Goal: Task Accomplishment & Management: Complete application form

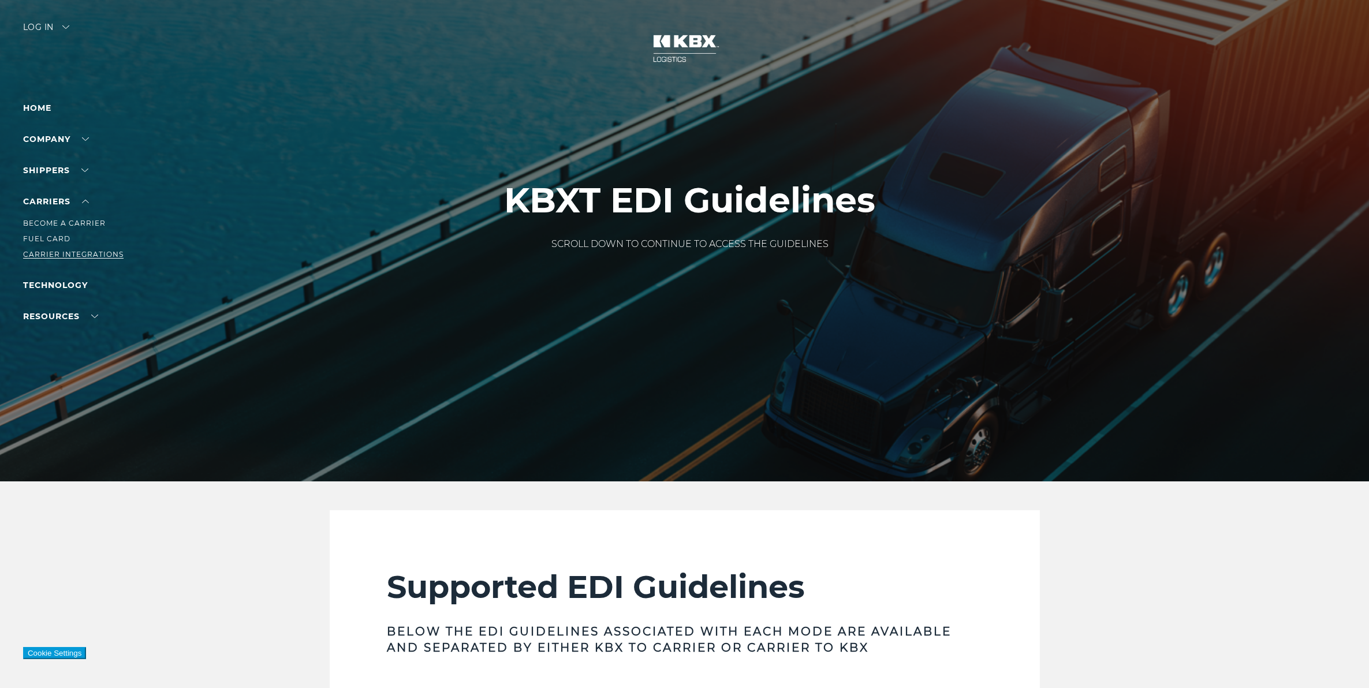
click at [75, 251] on link "Carrier Integrations" at bounding box center [73, 254] width 100 height 9
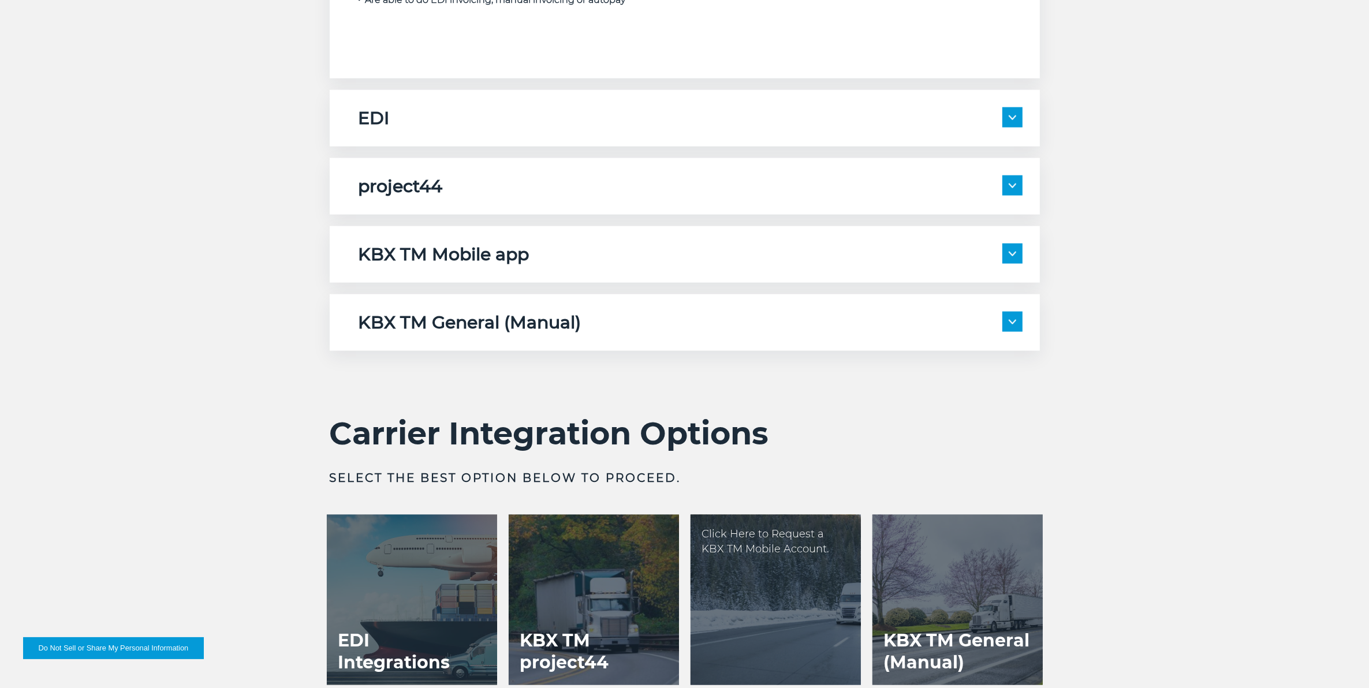
scroll to position [2238, 0]
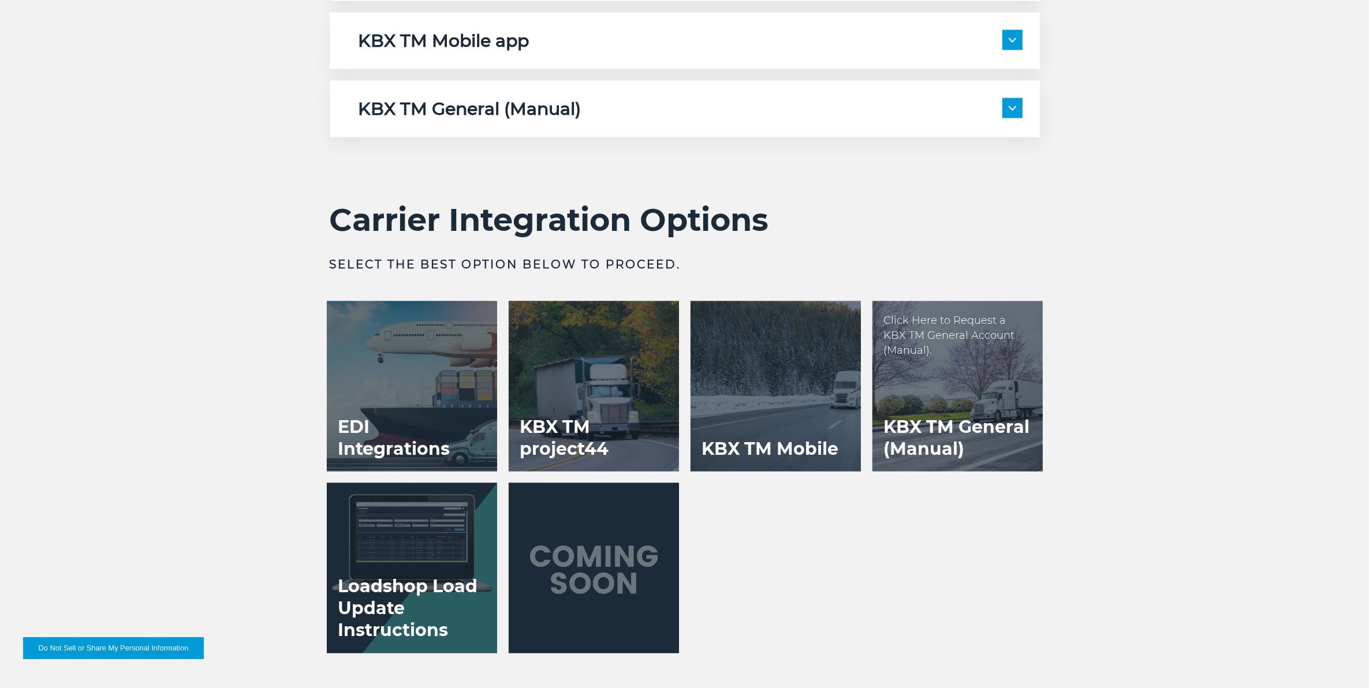
click at [980, 406] on h3 "KBX TM General (Manual)" at bounding box center [958, 438] width 170 height 67
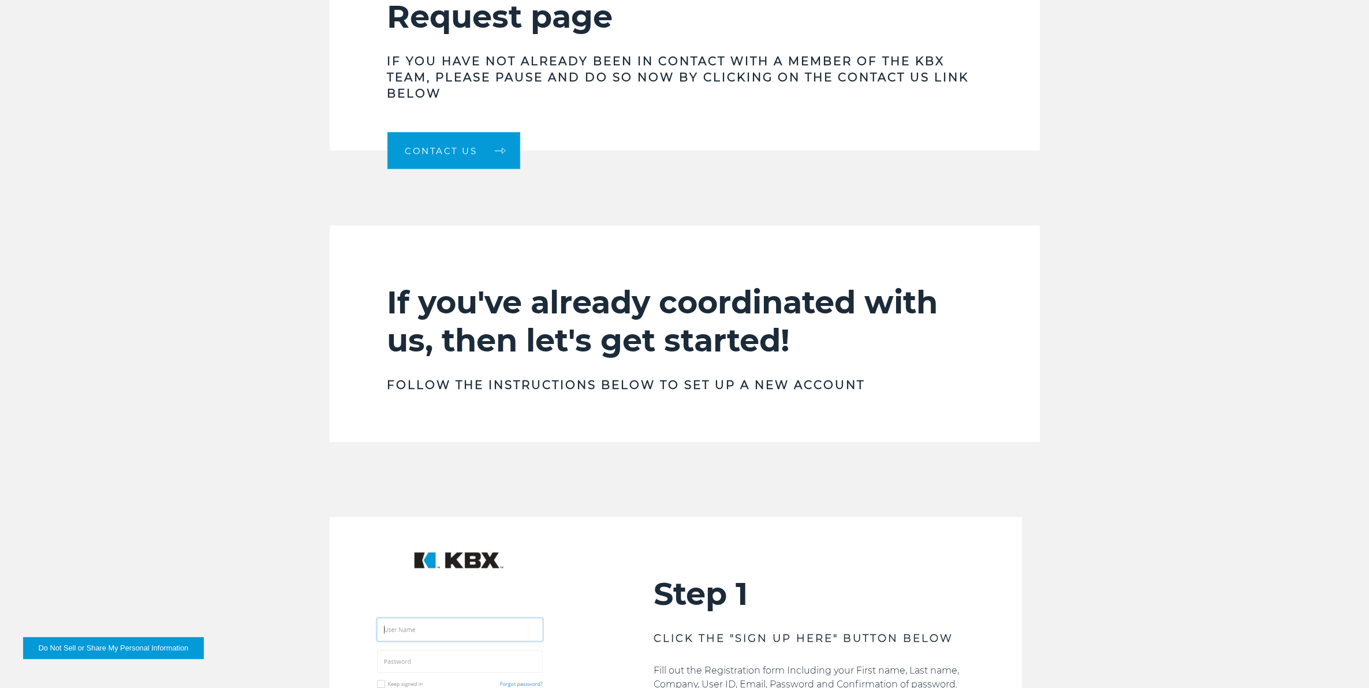
scroll to position [866, 0]
